Goal: Task Accomplishment & Management: Manage account settings

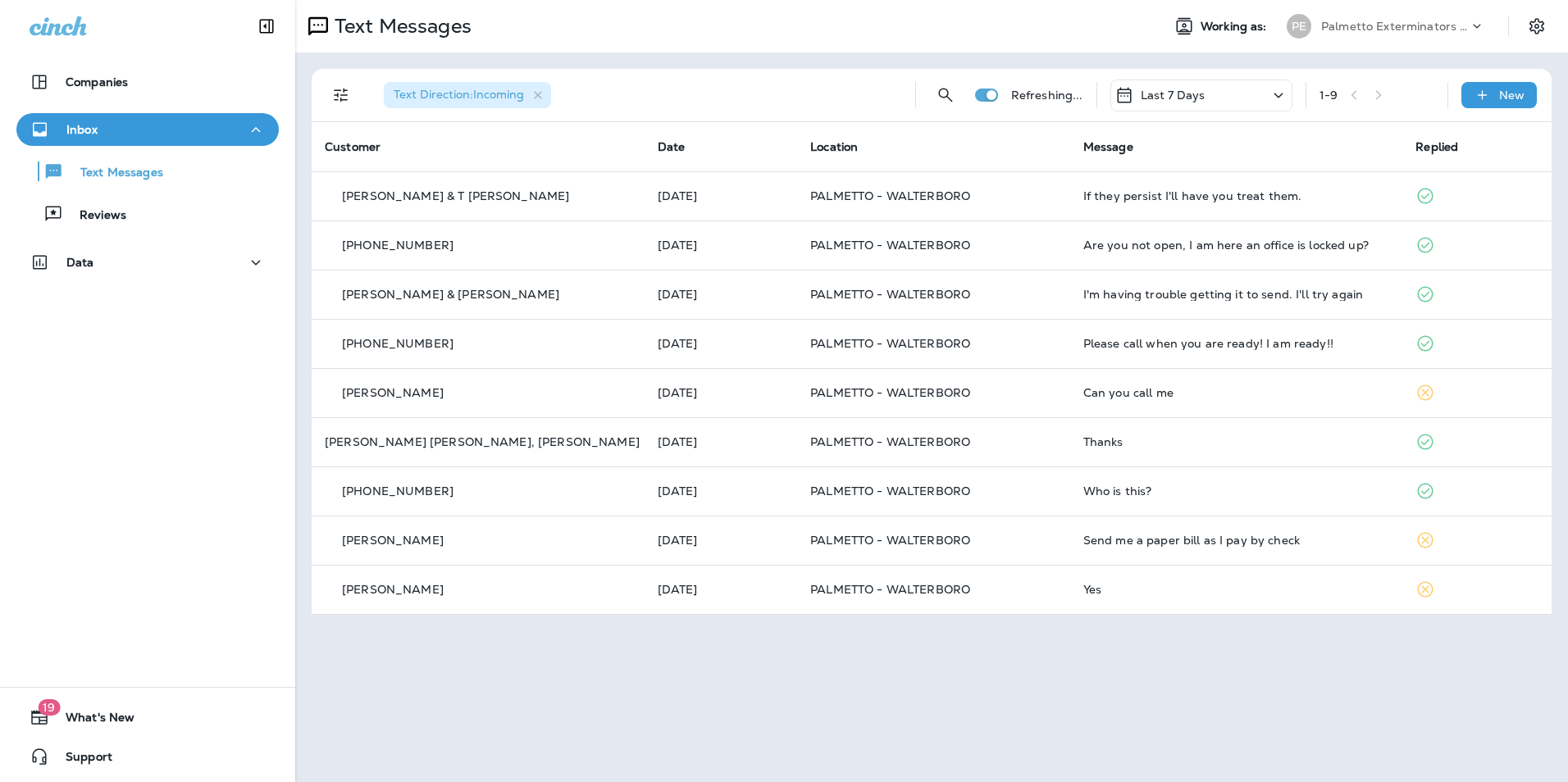
click at [220, 184] on button "Text Messages" at bounding box center [147, 171] width 263 height 35
click at [214, 206] on div "Reviews" at bounding box center [147, 214] width 249 height 24
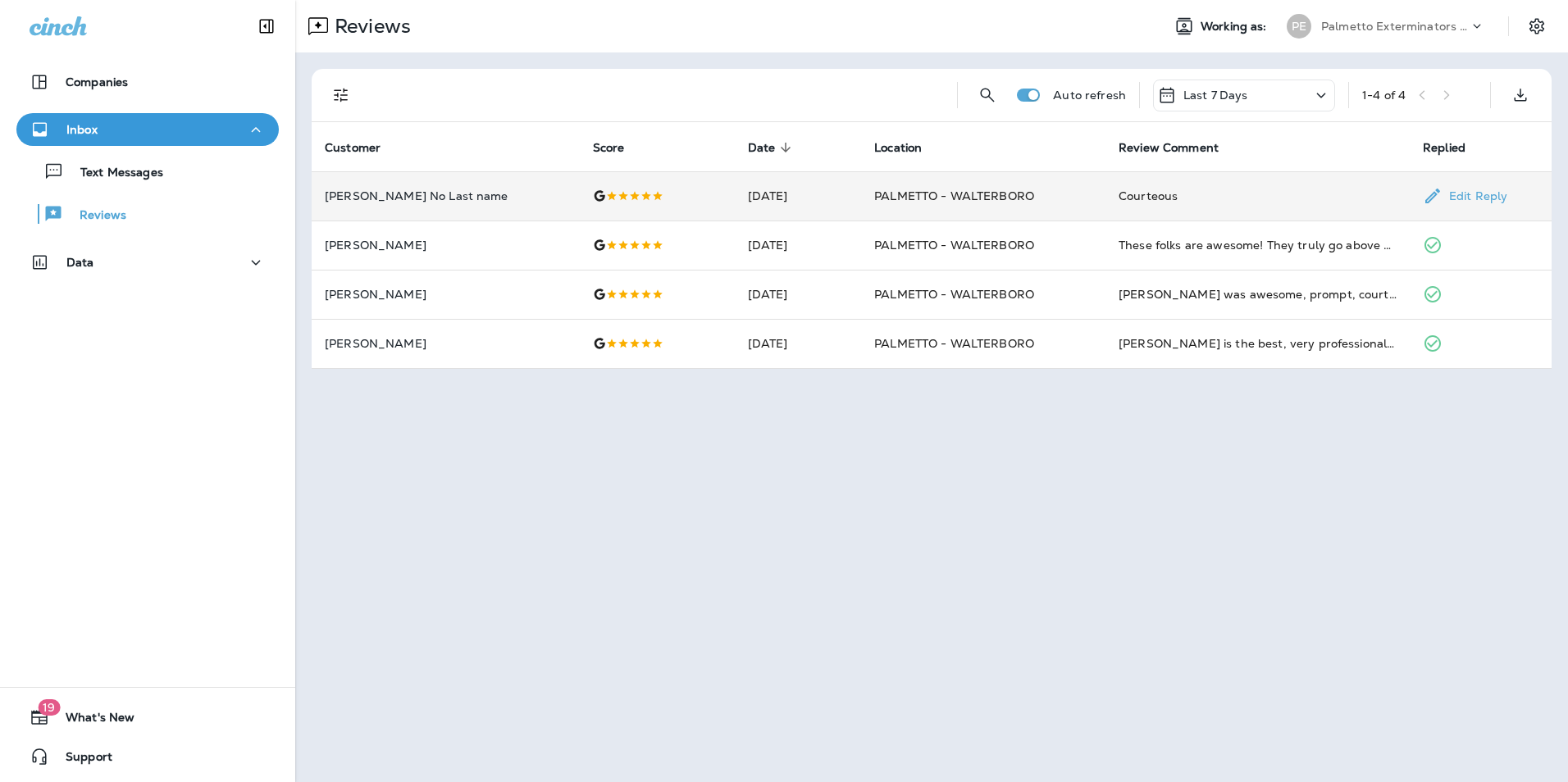
click at [417, 196] on p "[PERSON_NAME] No Last name" at bounding box center [445, 196] width 242 height 13
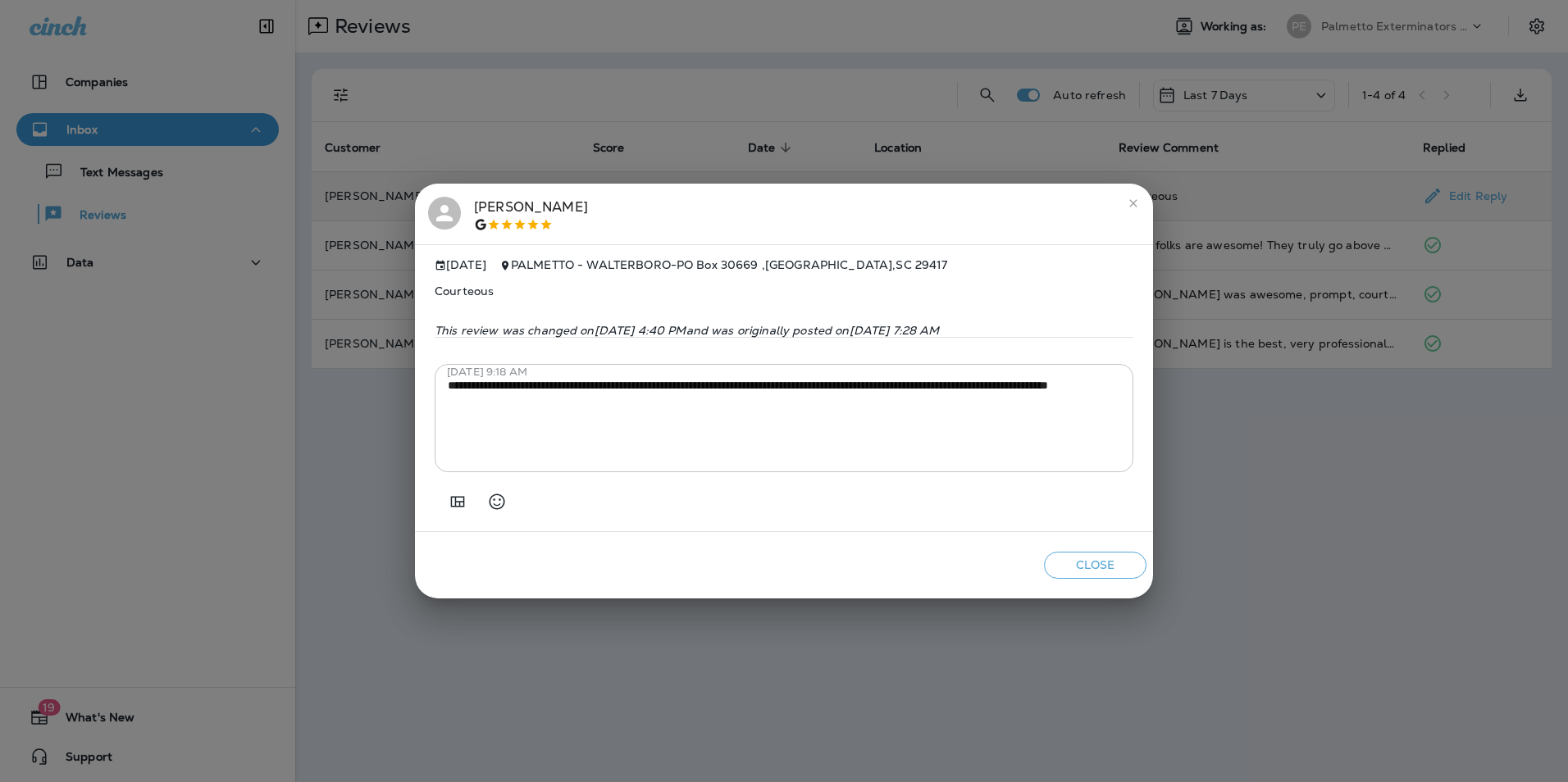
click at [1134, 197] on icon "close" at bounding box center [1134, 204] width 13 height 13
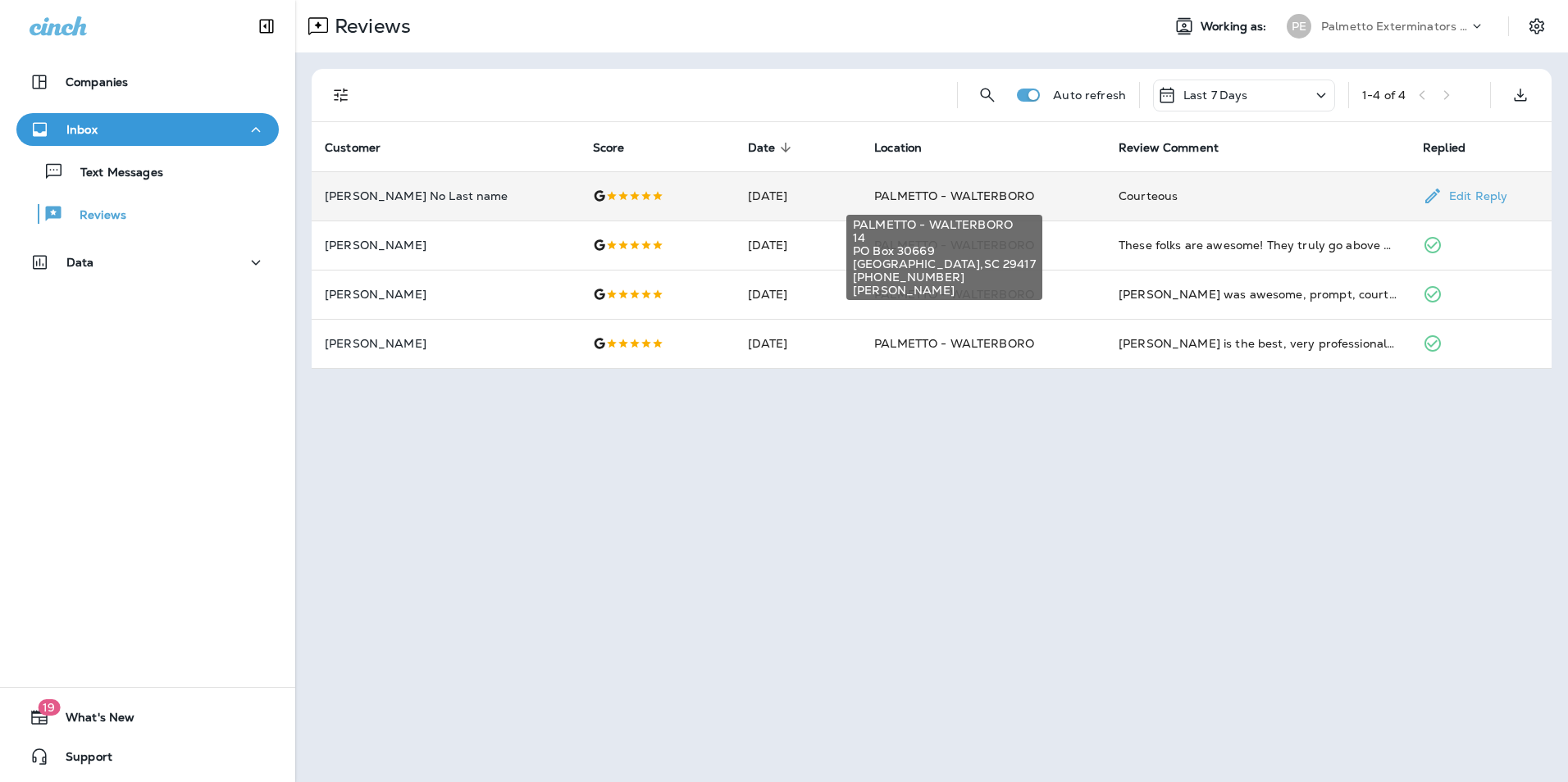
click at [907, 192] on span "PALMETTO - WALTERBORO" at bounding box center [954, 196] width 160 height 15
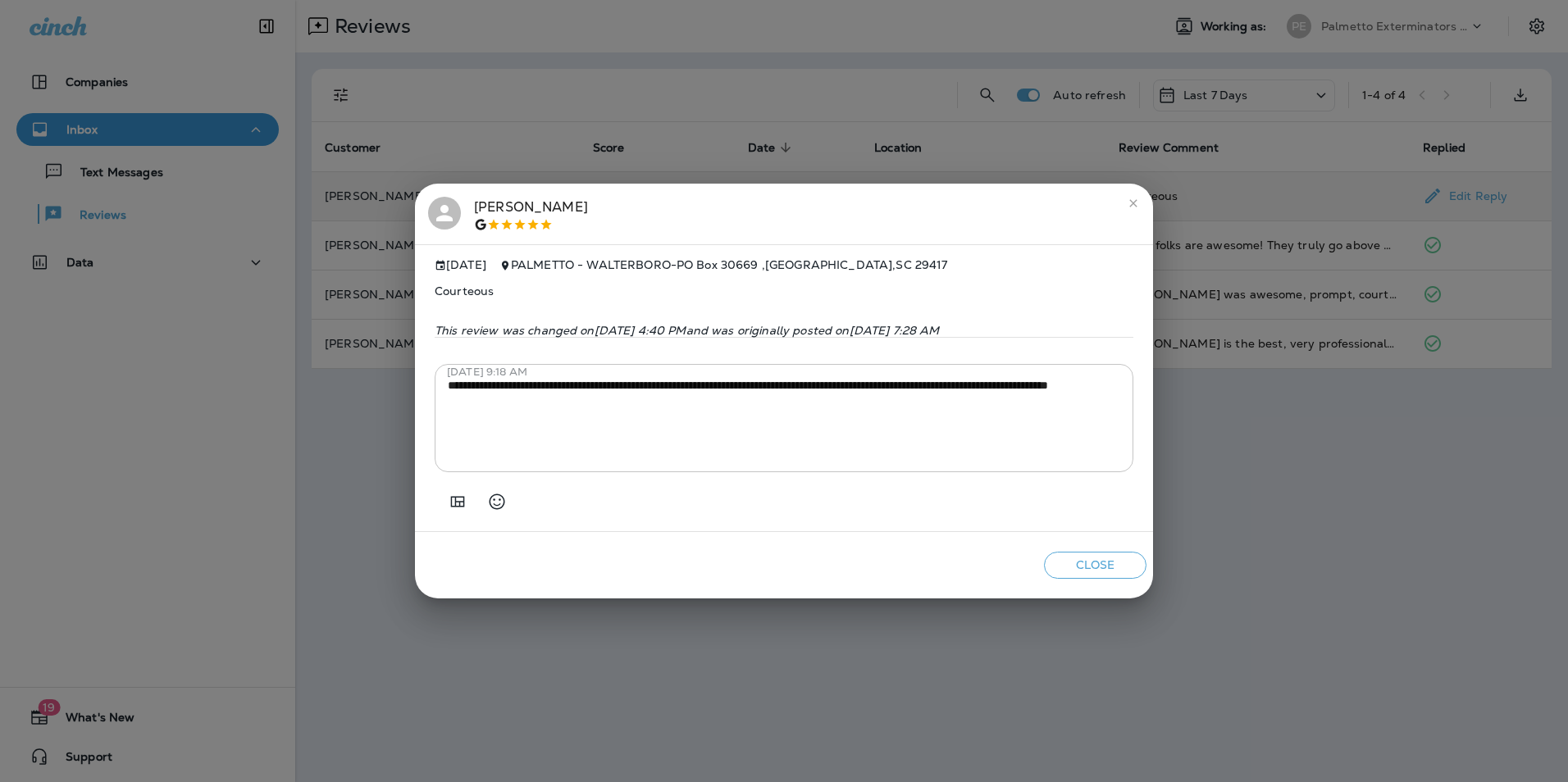
click at [449, 207] on icon at bounding box center [444, 213] width 24 height 24
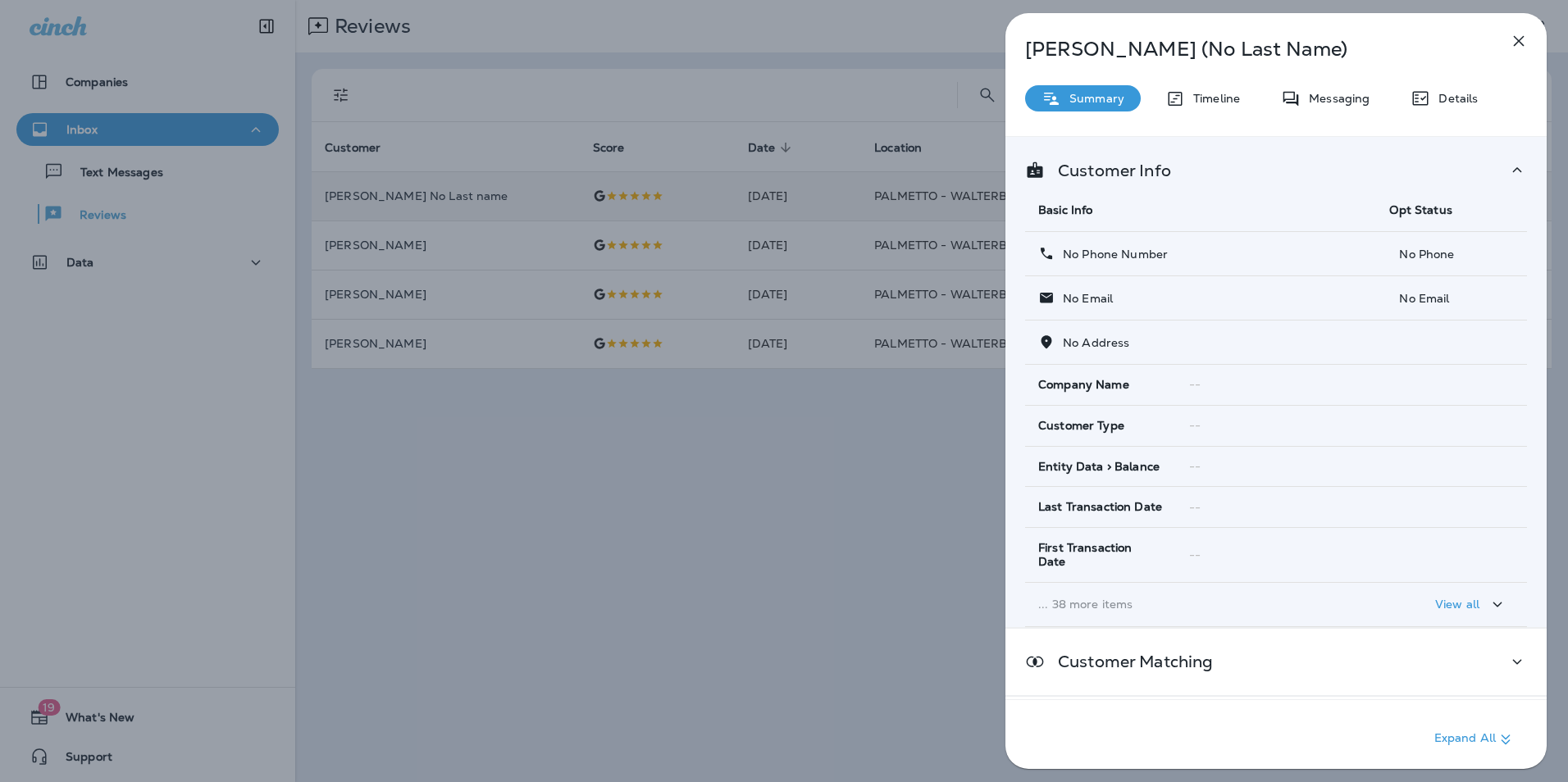
click at [1194, 97] on p "Timeline" at bounding box center [1212, 98] width 55 height 13
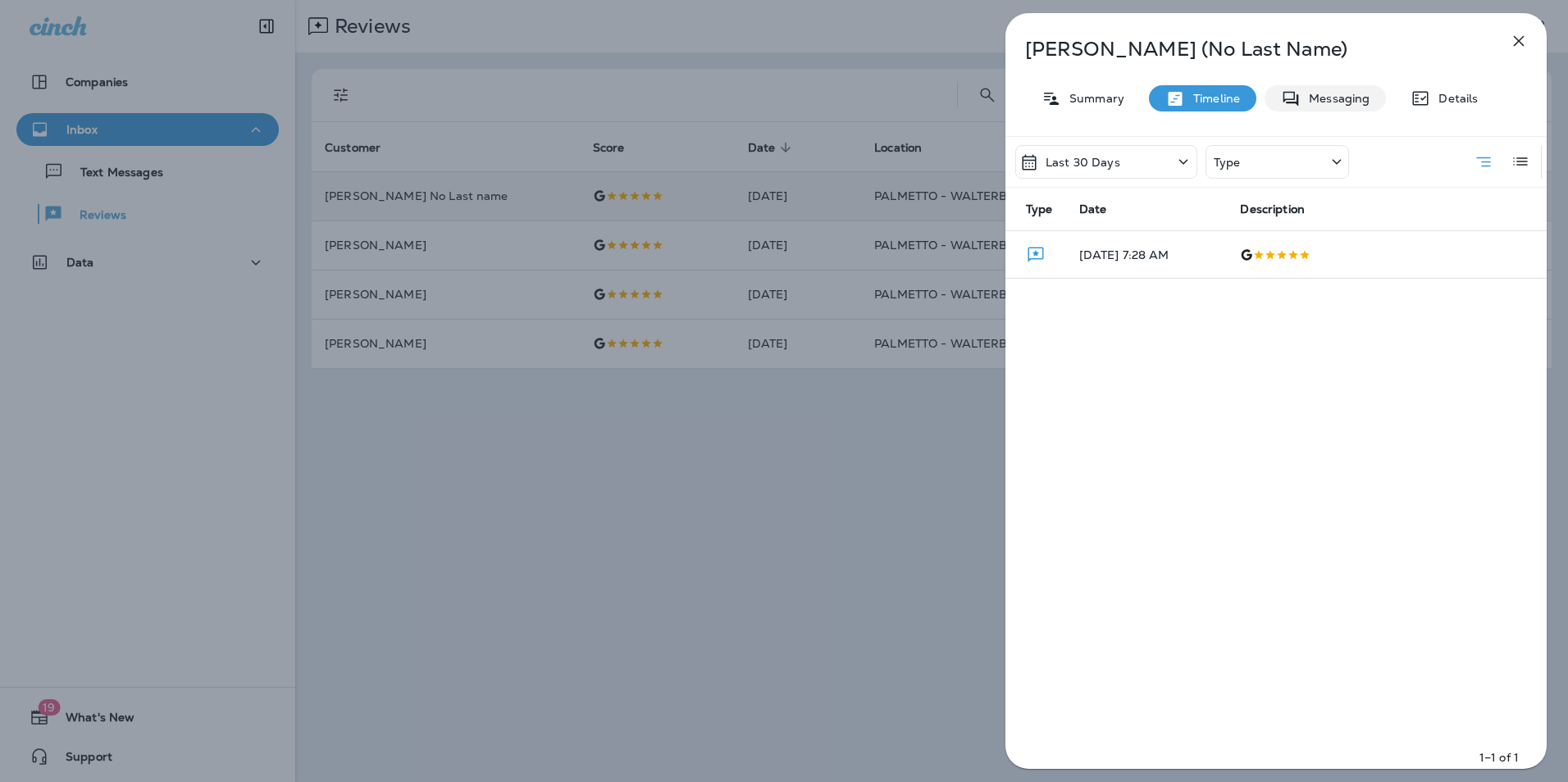
click at [1292, 109] on icon at bounding box center [1290, 98] width 19 height 20
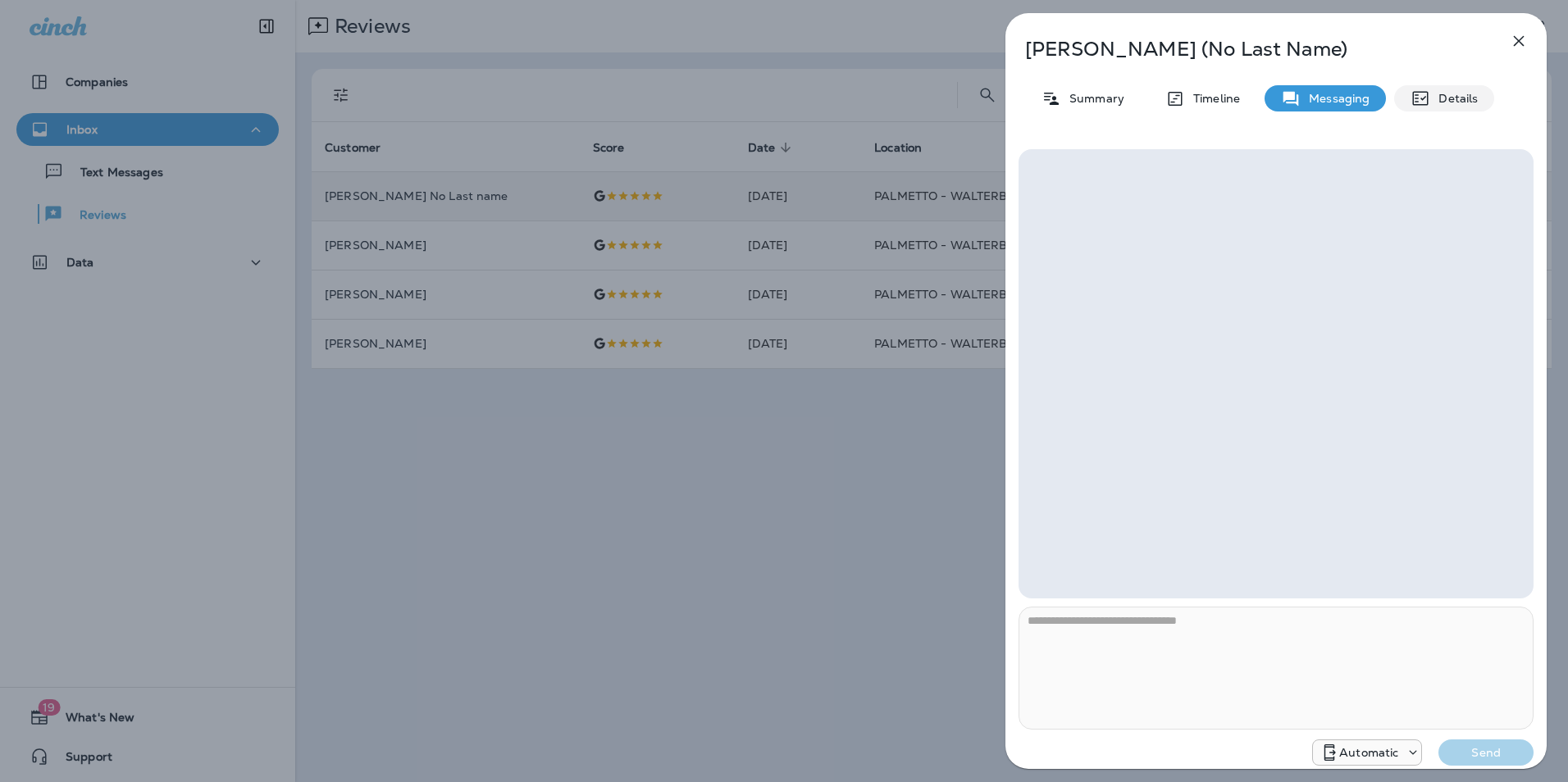
click at [1448, 105] on p "Details" at bounding box center [1454, 98] width 48 height 13
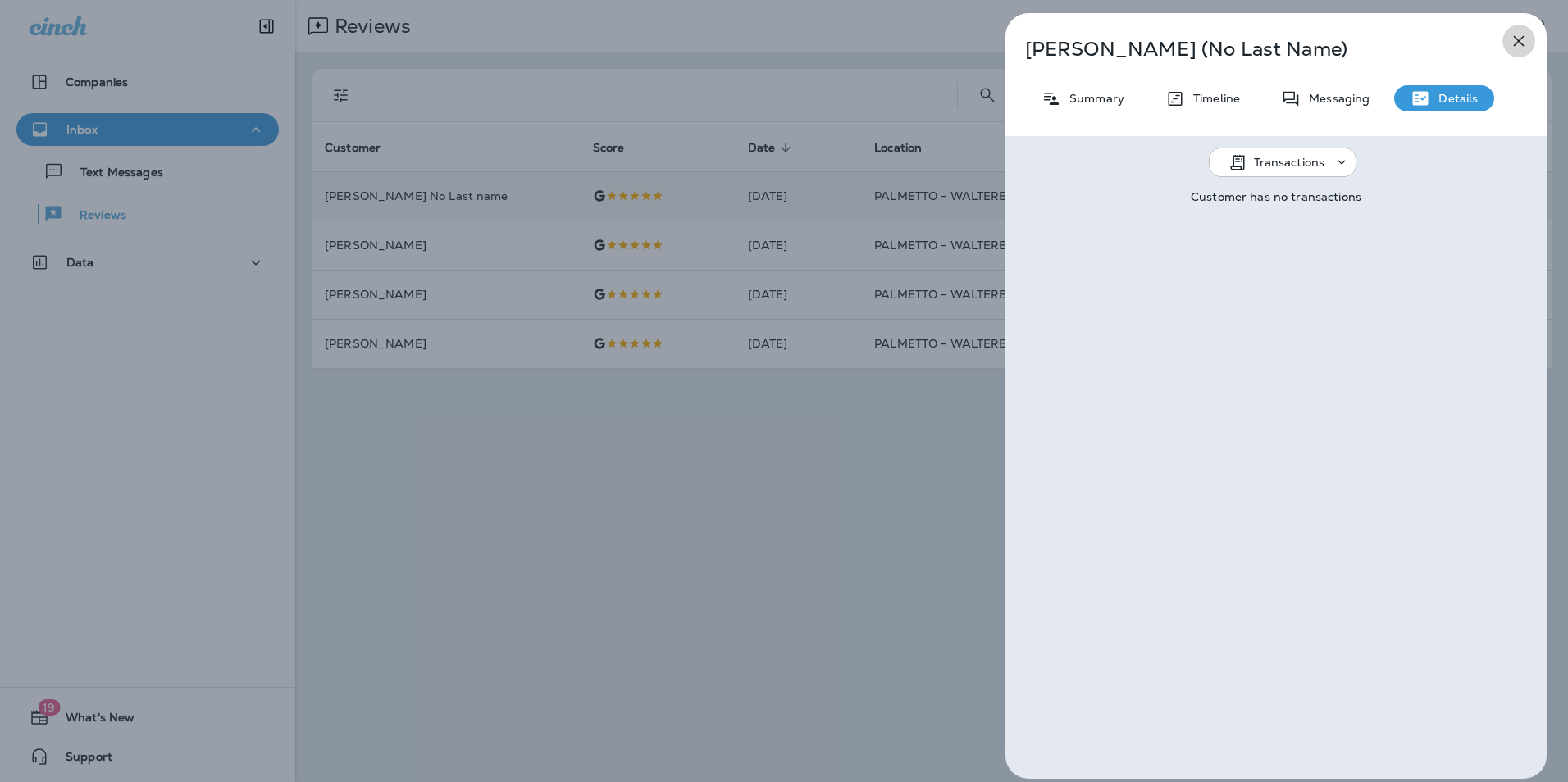
click at [1514, 45] on icon "button" at bounding box center [1518, 40] width 19 height 19
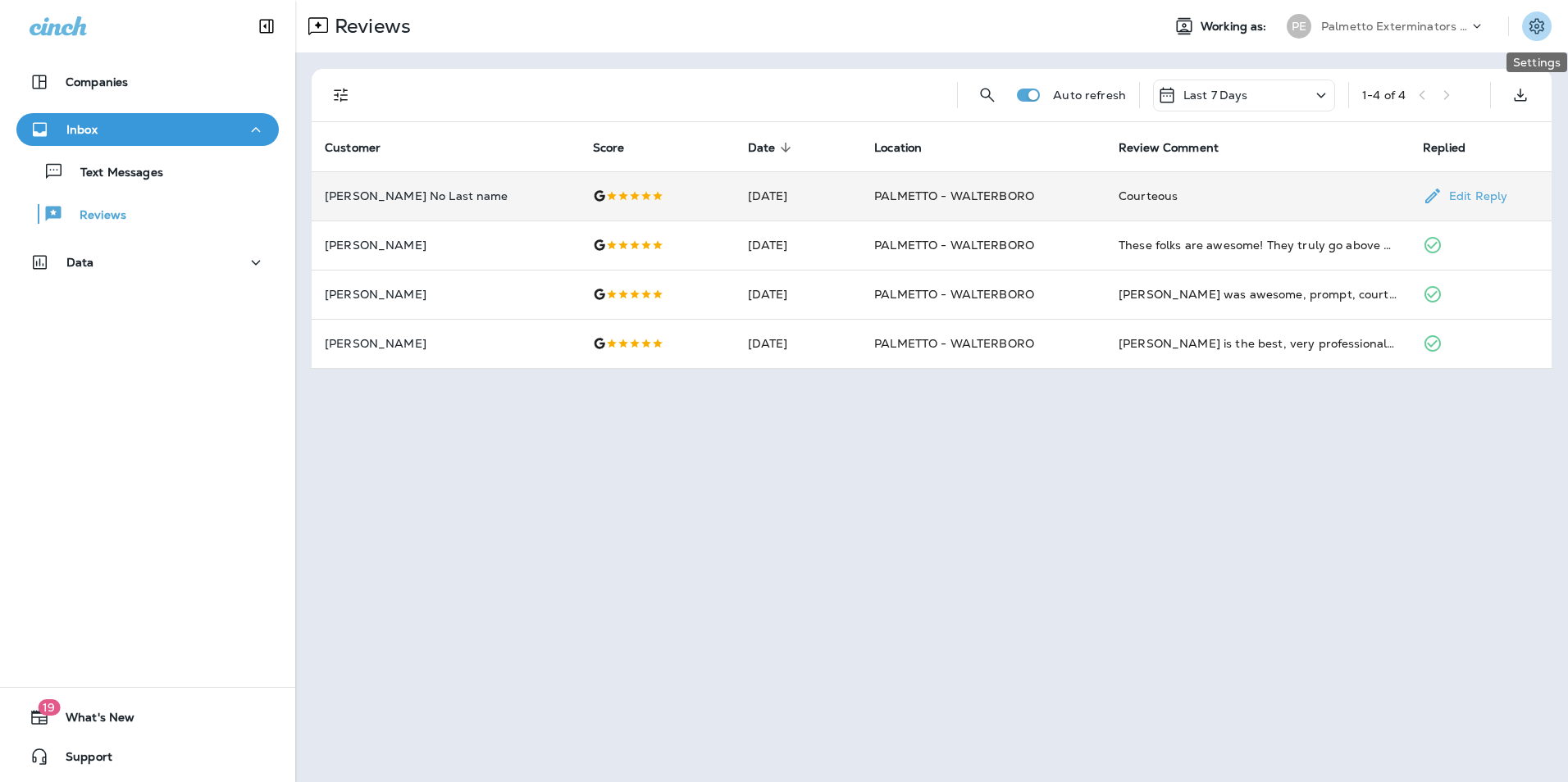
click at [1539, 29] on icon "Settings" at bounding box center [1536, 25] width 19 height 19
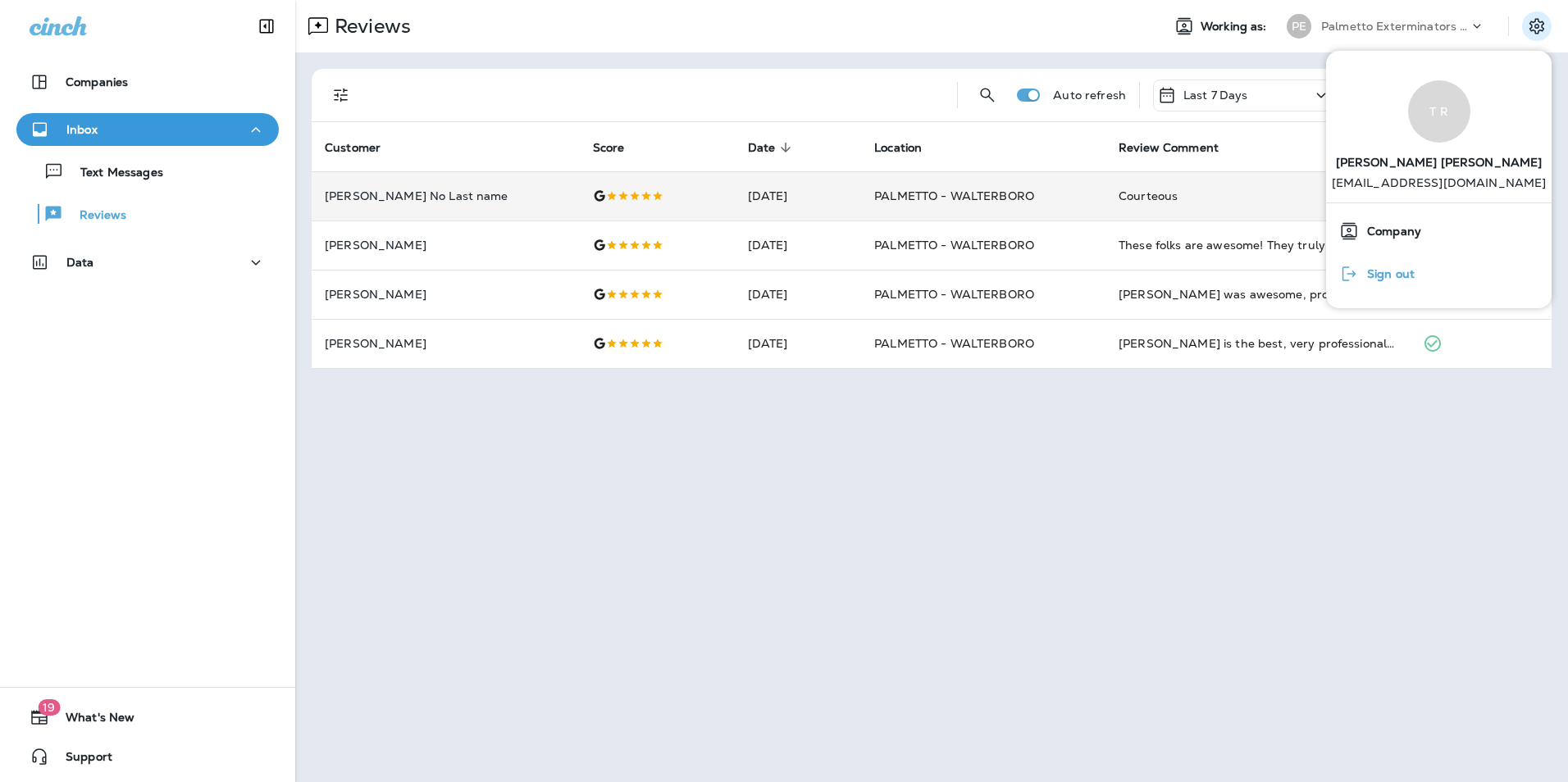
click at [1379, 276] on span "Sign out" at bounding box center [1386, 274] width 56 height 14
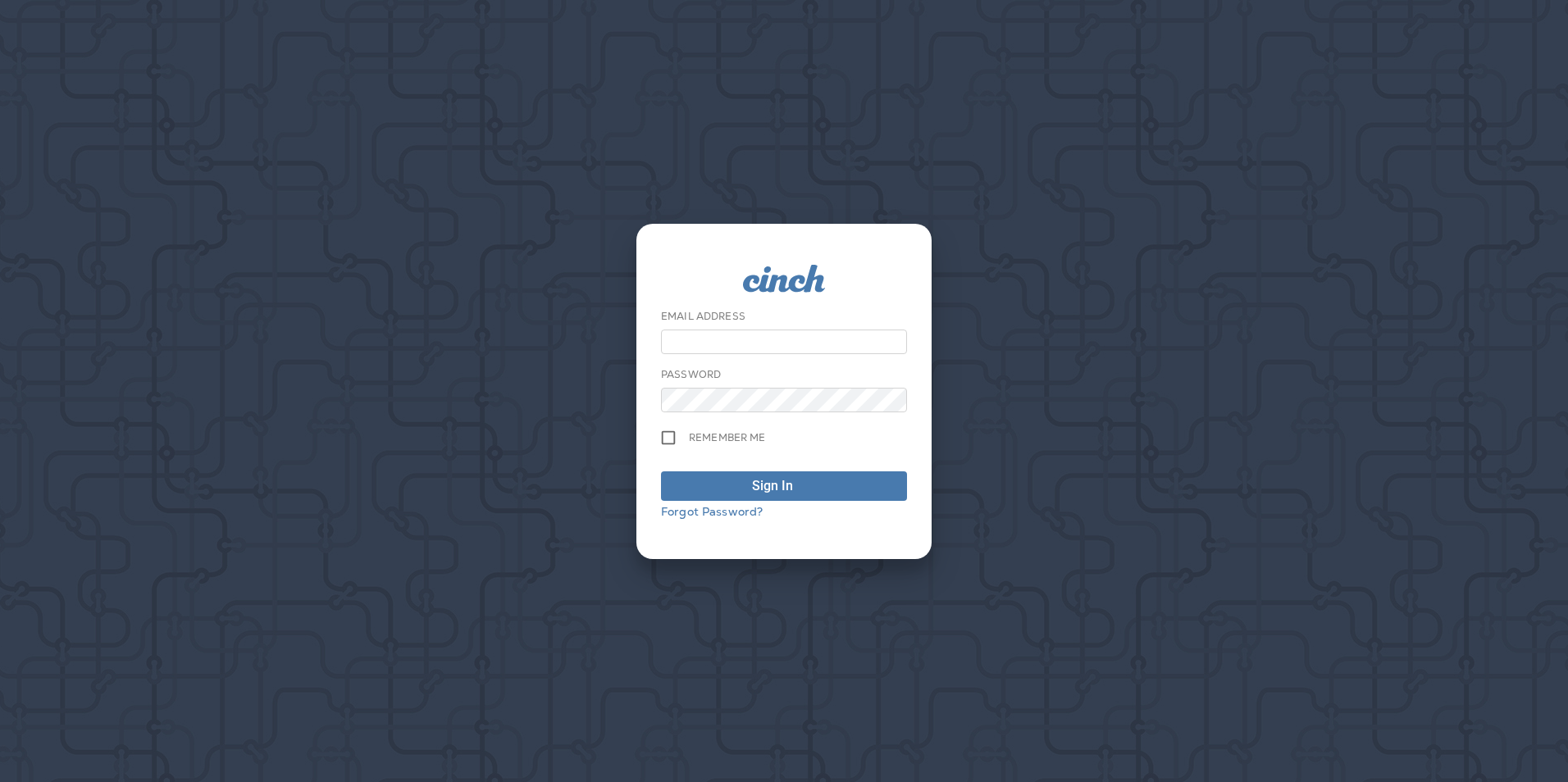
type input "**********"
